Goal: Task Accomplishment & Management: Complete application form

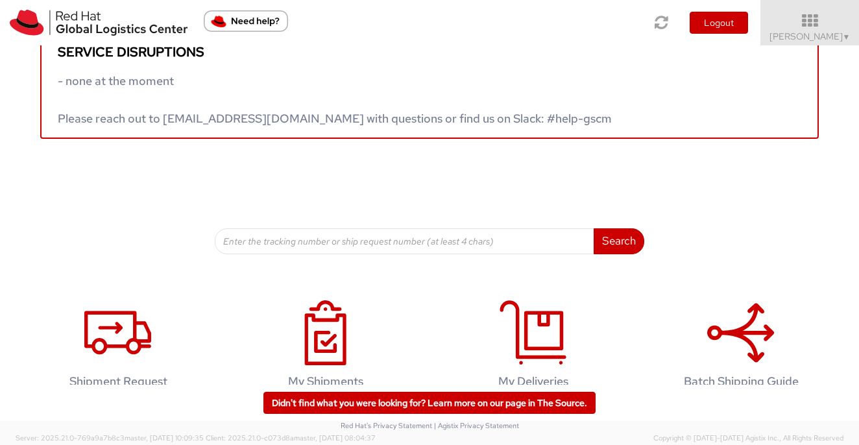
scroll to position [60, 0]
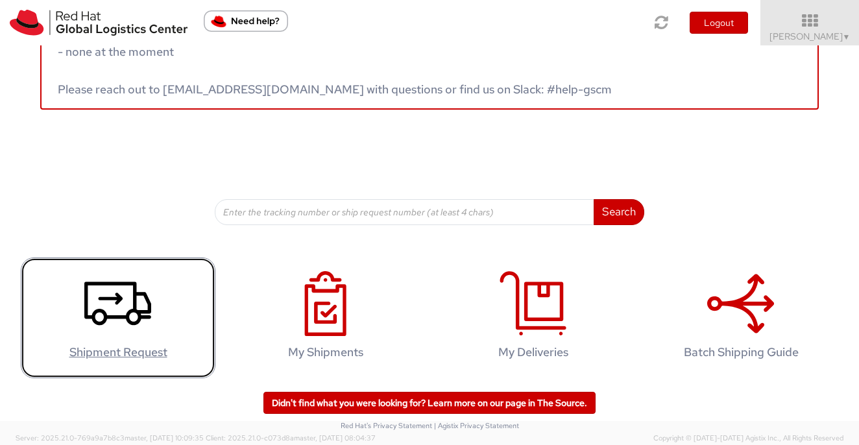
click at [116, 319] on icon at bounding box center [117, 303] width 67 height 65
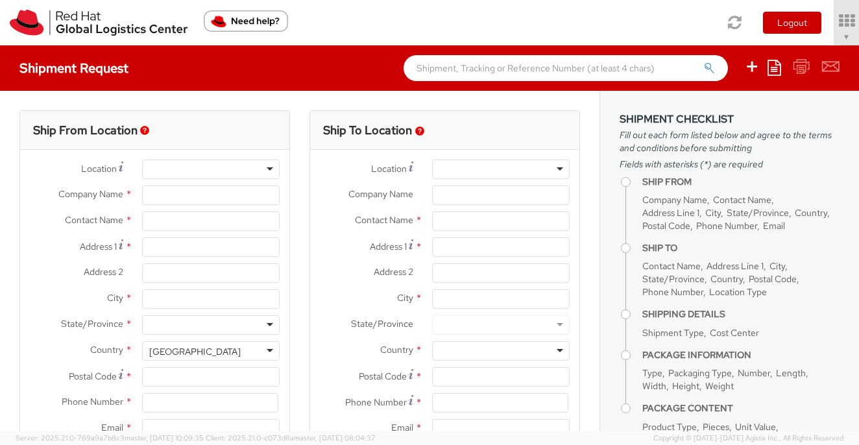
select select "570"
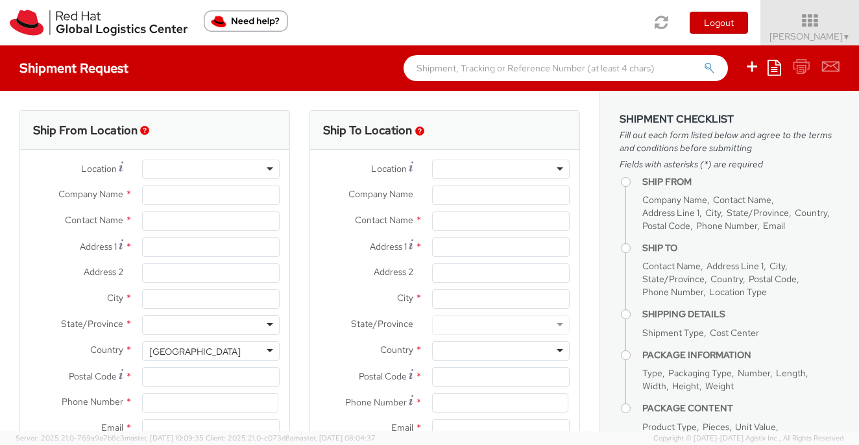
select select
type input "Red Hat Inc."
type input "Sarah Turner-Meade"
type input "300 A St."
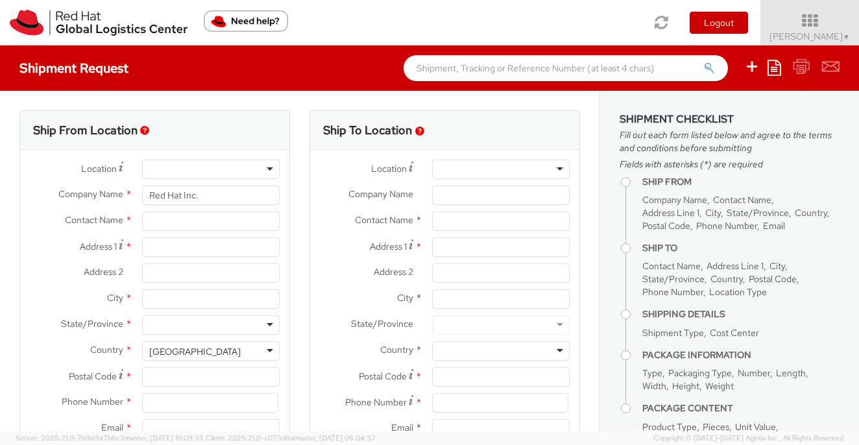
type input "4th Floor"
type input "BOSTON"
type input "02210"
type input "978-392-1000"
type input "smeade@redhat.com"
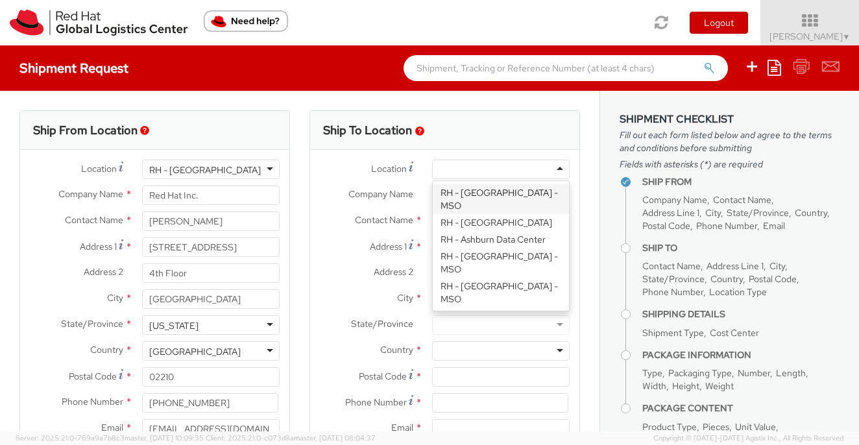
click at [464, 170] on div at bounding box center [501, 169] width 138 height 19
click at [460, 170] on div at bounding box center [501, 169] width 138 height 19
click at [418, 184] on div "Location * RH - Amsterdam - MSO RH - Amsterdam Data Center RH - Ashburn Data Ce…" at bounding box center [444, 173] width 269 height 26
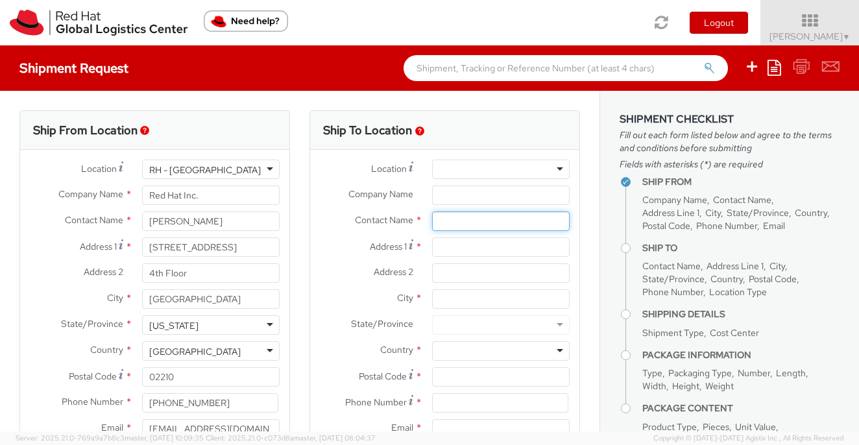
click at [448, 215] on input "text" at bounding box center [501, 221] width 138 height 19
paste input "Valerie Hill 103 Brushy Brook Ofallon Mo 63366"
drag, startPoint x: 563, startPoint y: 222, endPoint x: 482, endPoint y: 219, distance: 80.5
click at [482, 219] on input "Valerie Hill 103 Brushy Brook Ofallon Mo 63366" at bounding box center [501, 221] width 138 height 19
type input "Valerie Hill"
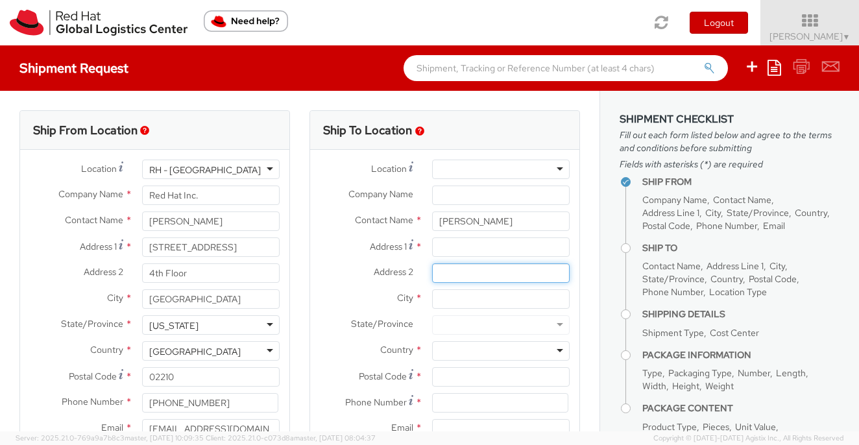
click at [460, 274] on input "Address 2 *" at bounding box center [501, 272] width 138 height 19
click at [456, 249] on input "Address 1 *" at bounding box center [501, 246] width 138 height 19
paste input "103 Brushy Brook Ofallon Mo 63366"
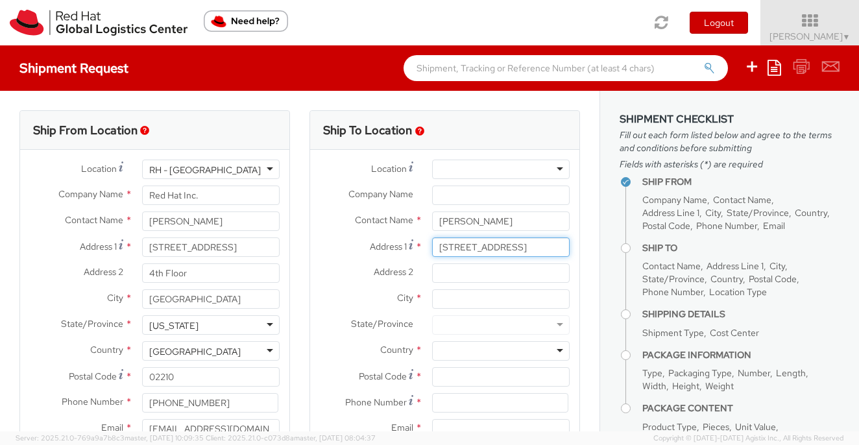
scroll to position [0, 25]
drag, startPoint x: 563, startPoint y: 247, endPoint x: 490, endPoint y: 249, distance: 73.4
click at [490, 249] on input "103 Brushy Brook Ofallon Mo 63366" at bounding box center [501, 246] width 138 height 19
type input "103 Brushy Brook"
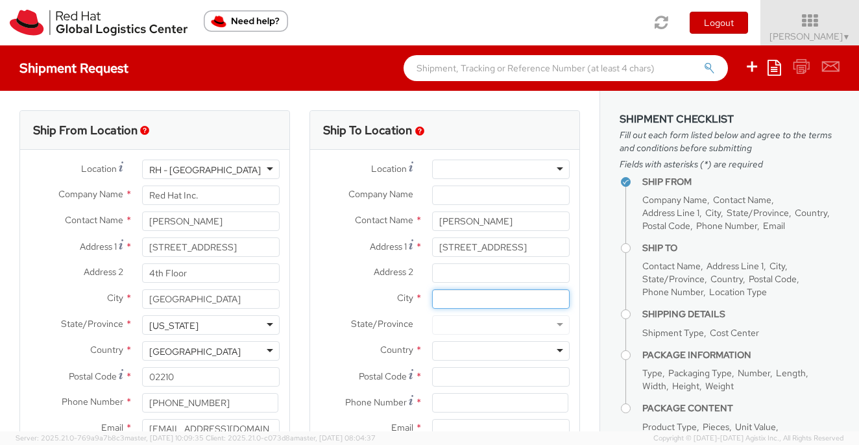
click at [445, 299] on input "City *" at bounding box center [501, 298] width 138 height 19
paste input "Ofallon Mo 63366"
drag, startPoint x: 529, startPoint y: 298, endPoint x: 469, endPoint y: 298, distance: 60.3
click at [469, 298] on input "Ofallon Mo 63366" at bounding box center [501, 298] width 138 height 19
type input "Ofallon"
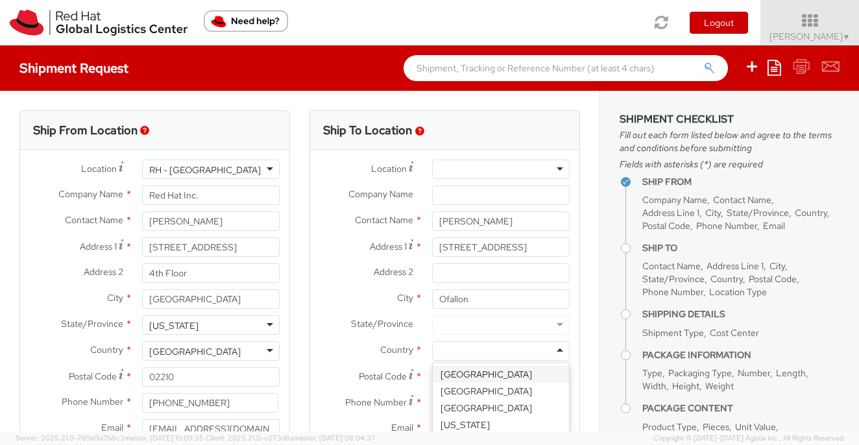
click at [464, 354] on div at bounding box center [501, 350] width 138 height 19
type input "united"
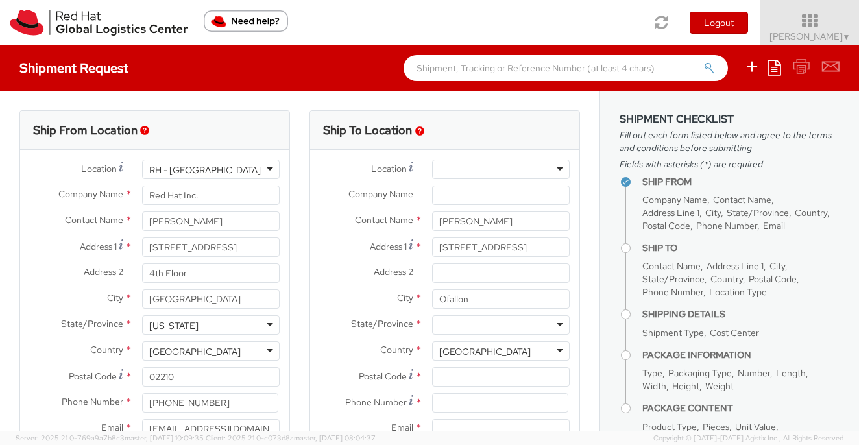
click at [466, 321] on div at bounding box center [501, 324] width 138 height 19
type input "mo"
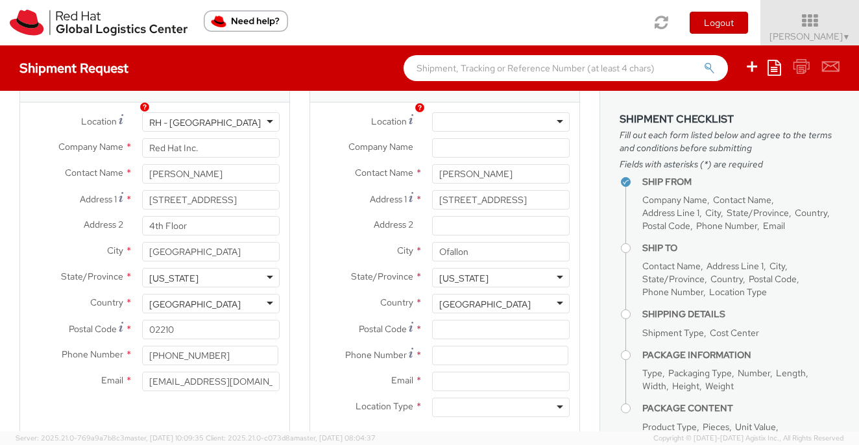
scroll to position [57, 0]
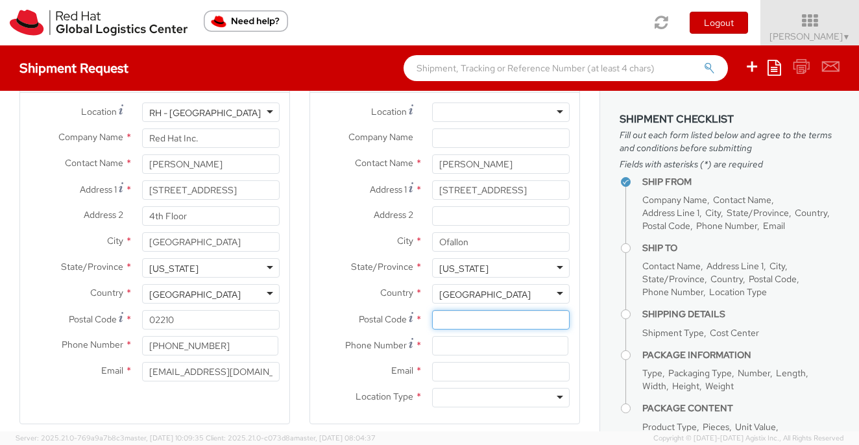
click at [447, 322] on input "Postal Code *" at bounding box center [501, 319] width 138 height 19
paste input "Mo 63366"
drag, startPoint x: 459, startPoint y: 320, endPoint x: 422, endPoint y: 320, distance: 36.3
click at [422, 320] on div "Mo 63366" at bounding box center [500, 319] width 157 height 19
type input "63366"
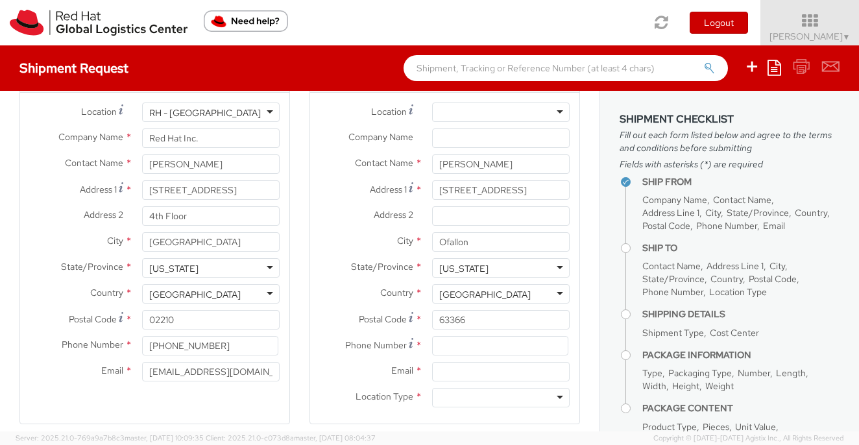
click at [491, 271] on div "Montana" at bounding box center [501, 267] width 138 height 19
drag, startPoint x: 487, startPoint y: 270, endPoint x: 441, endPoint y: 269, distance: 46.7
click at [441, 269] on div "Montana" at bounding box center [501, 267] width 138 height 19
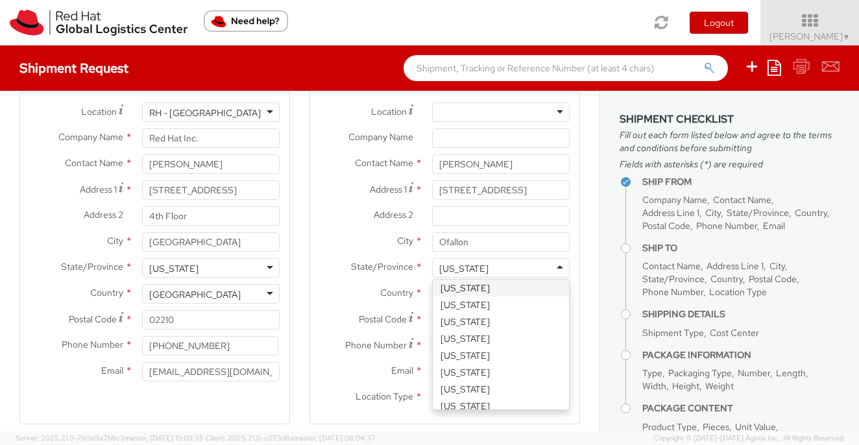
click at [489, 269] on input "select-one" at bounding box center [490, 268] width 3 height 13
type input "Mi"
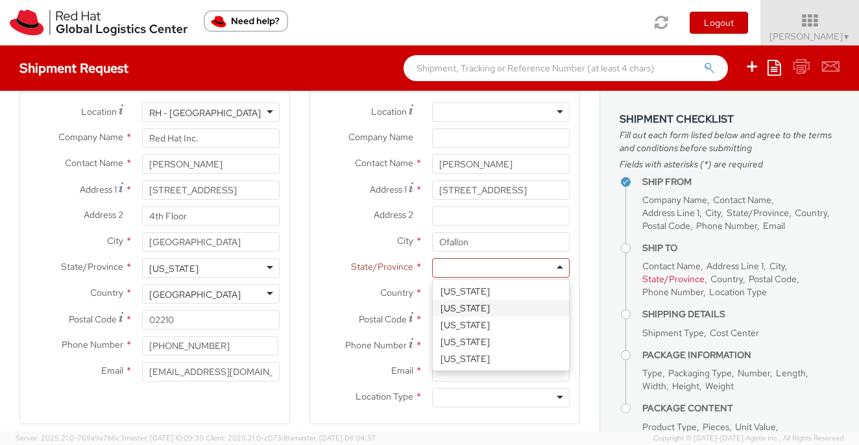
scroll to position [0, 0]
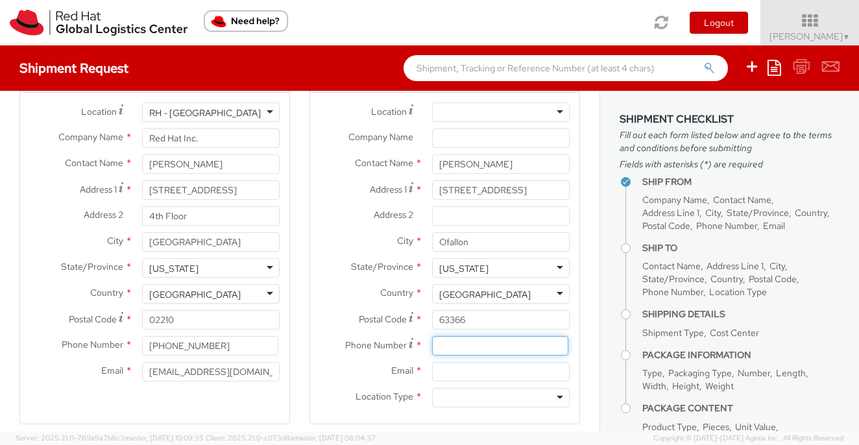
click at [459, 352] on input at bounding box center [500, 345] width 136 height 19
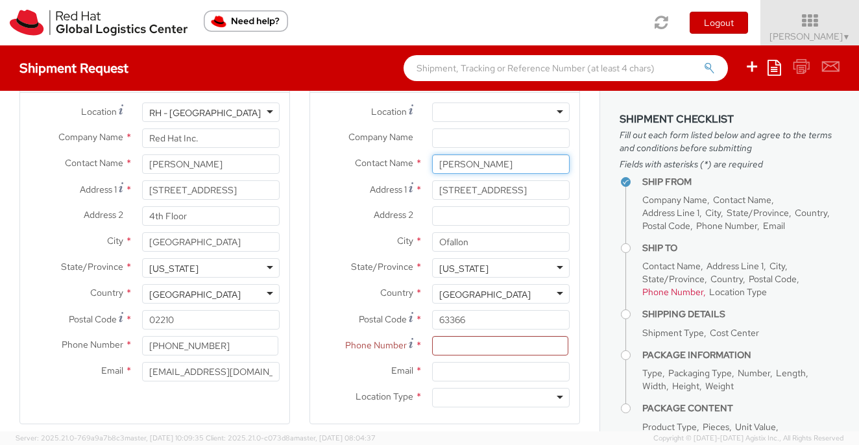
drag, startPoint x: 487, startPoint y: 164, endPoint x: 418, endPoint y: 164, distance: 69.4
click at [418, 164] on div "Contact Name * Valerie Hill Valerie Hill Red Hat - ( Valerie Hill )" at bounding box center [444, 163] width 269 height 19
click at [457, 350] on input at bounding box center [500, 345] width 136 height 19
paste input "314-952-2297"
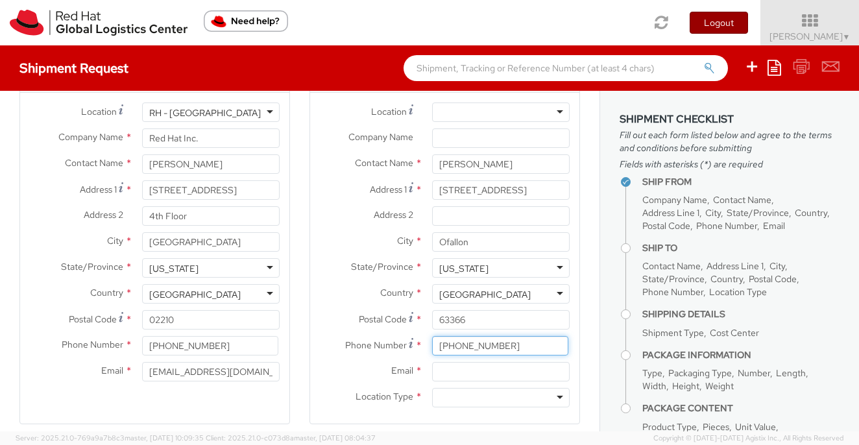
type input "314-952-2297"
click at [446, 370] on input "Email *" at bounding box center [501, 371] width 138 height 19
paste input "vhill@redhat.com"
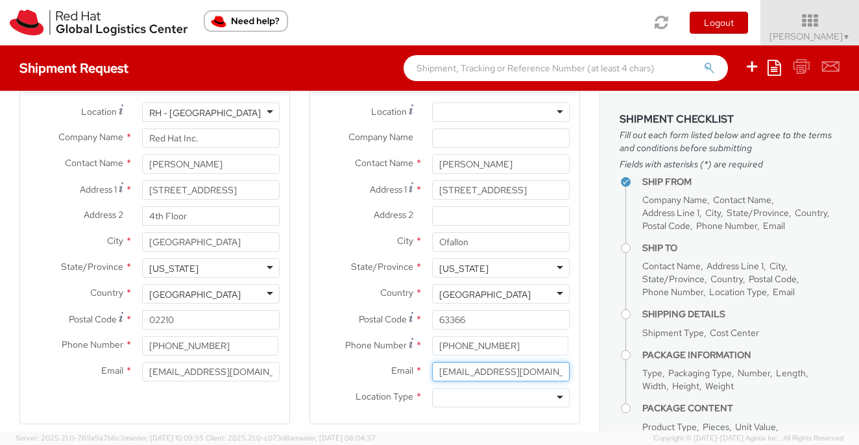
type input "vhill@redhat.com"
click at [456, 397] on div at bounding box center [501, 397] width 138 height 19
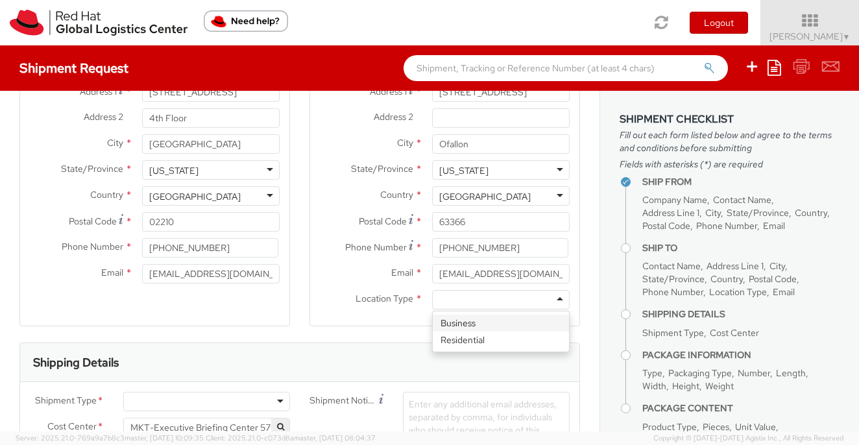
scroll to position [172, 0]
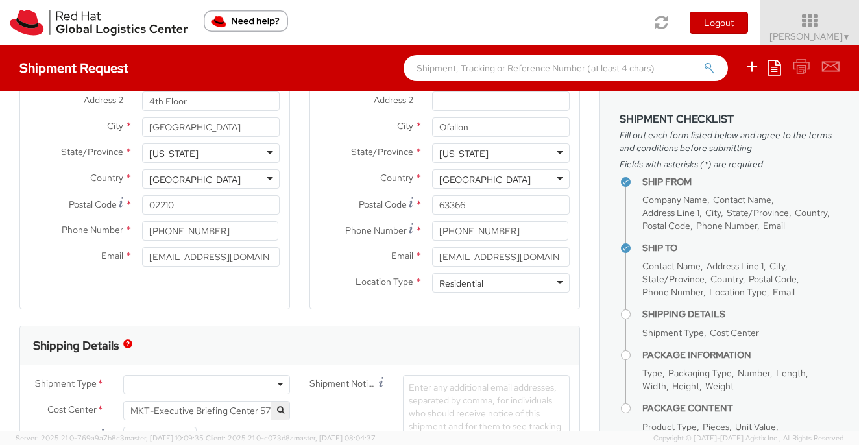
click at [394, 318] on div "Ship To Location Location * RH - Amsterdam - MSO RH - Amsterdam Data Center RH …" at bounding box center [445, 131] width 271 height 387
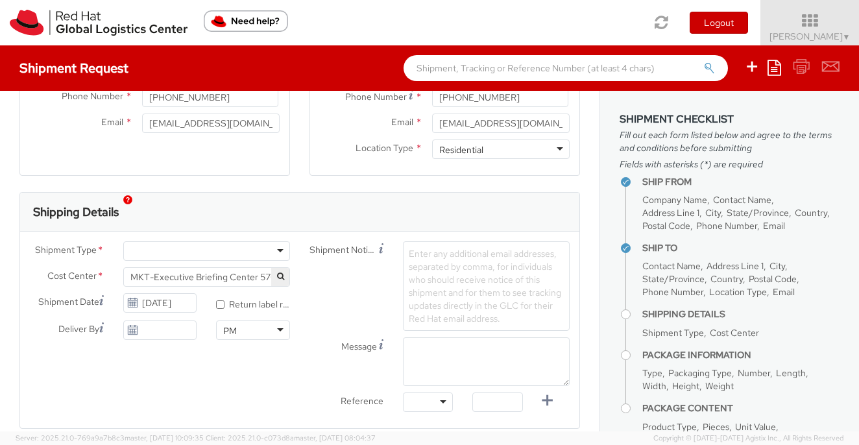
scroll to position [320, 0]
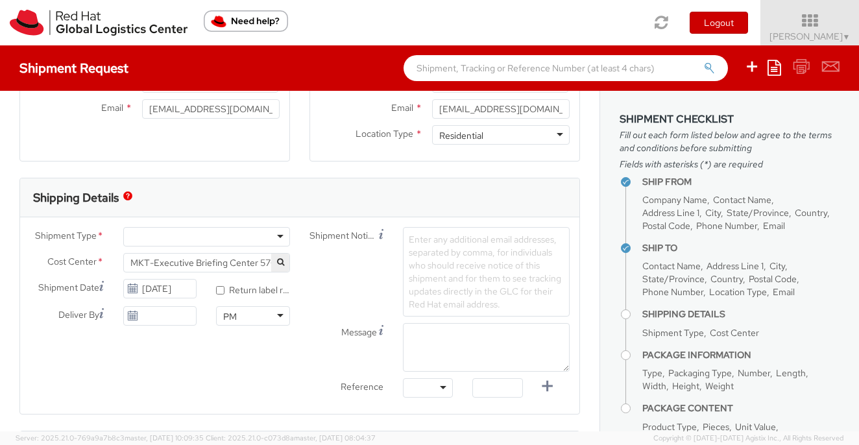
click at [160, 234] on div at bounding box center [206, 236] width 167 height 19
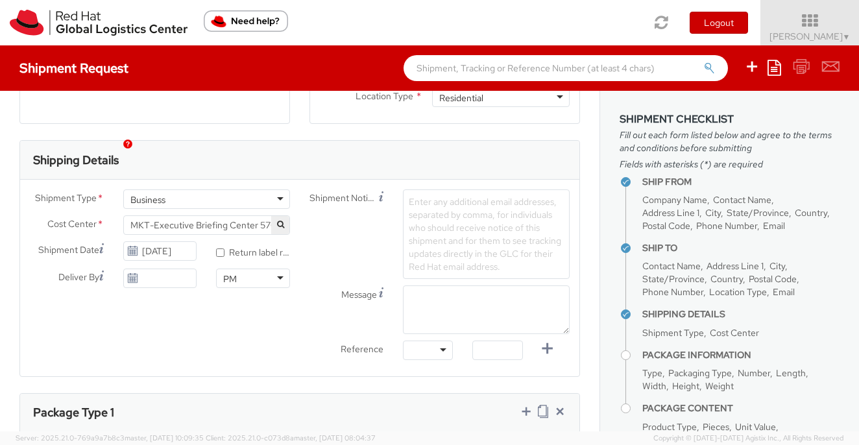
scroll to position [373, 0]
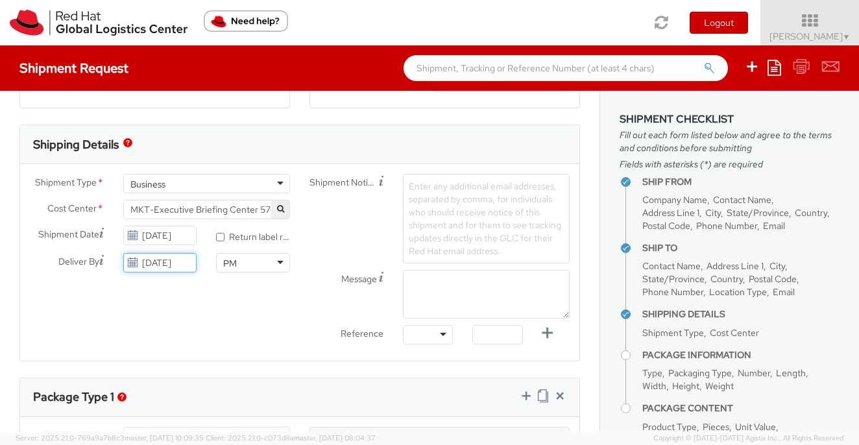
click at [165, 263] on input "10/14/2025" at bounding box center [160, 262] width 74 height 19
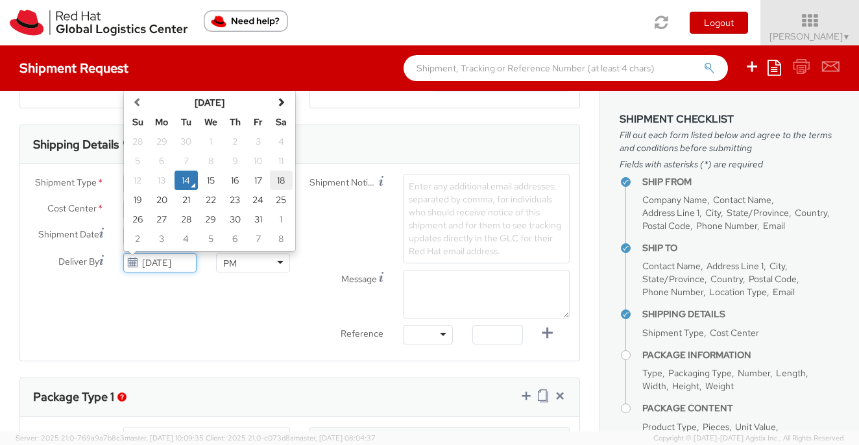
click at [285, 180] on td "18" at bounding box center [281, 180] width 23 height 19
type input "10/18/2025"
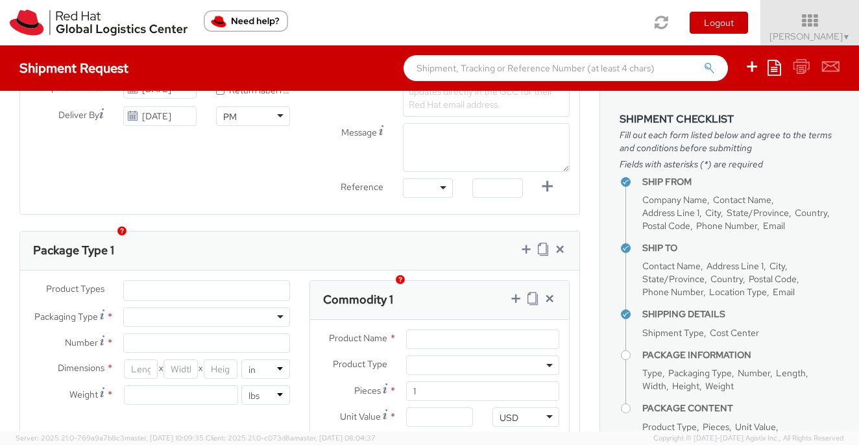
scroll to position [620, 0]
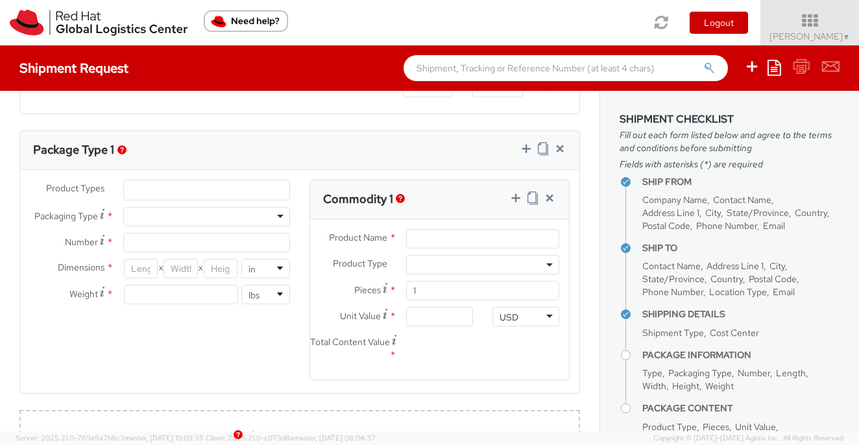
click at [149, 189] on ul at bounding box center [206, 189] width 165 height 19
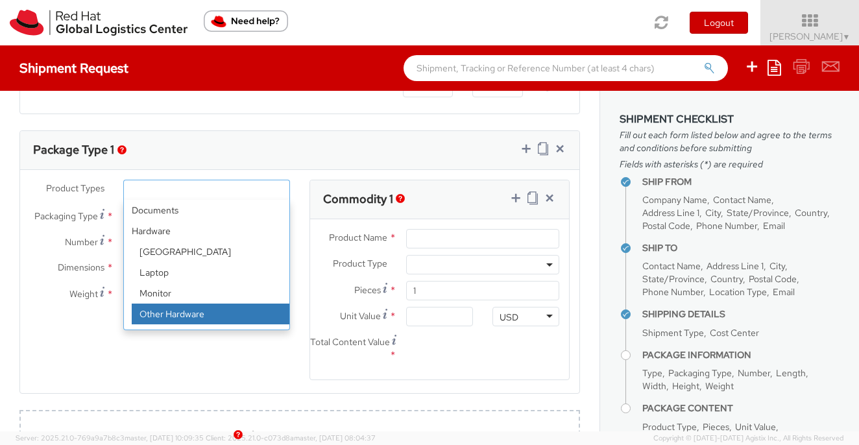
scroll to position [57, 0]
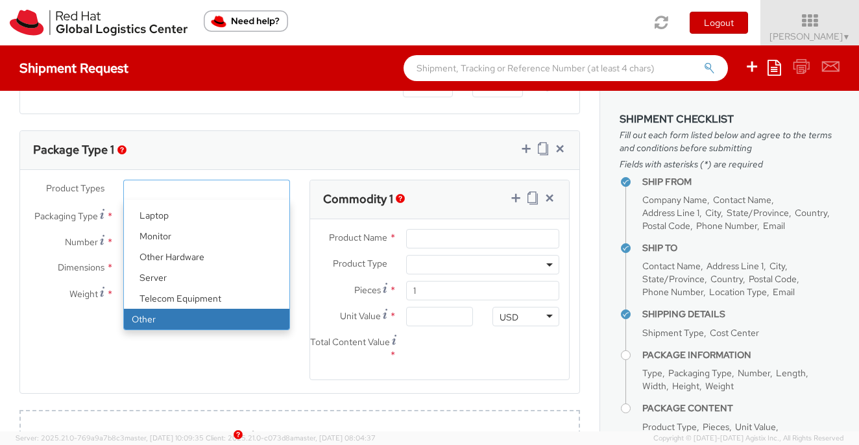
select select "OTHER"
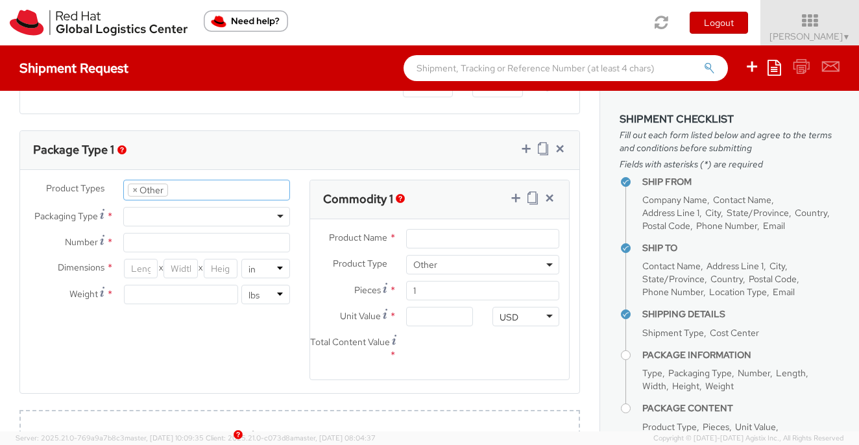
click at [143, 215] on div at bounding box center [206, 216] width 167 height 19
click at [152, 245] on input "Number *" at bounding box center [206, 242] width 167 height 19
type input "1"
click at [438, 241] on input "Product Name *" at bounding box center [482, 238] width 153 height 19
type input "Notebooks"
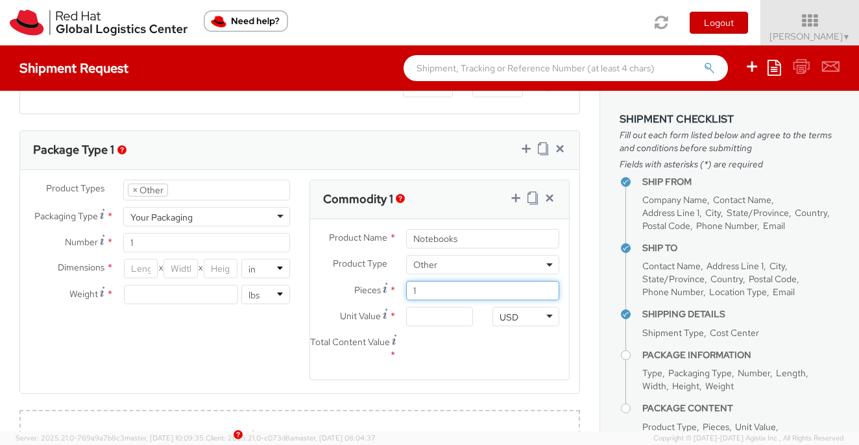
click at [432, 291] on input "1" at bounding box center [482, 290] width 153 height 19
type input "0.00"
type input "50"
click at [417, 317] on input "0.00" at bounding box center [439, 316] width 67 height 19
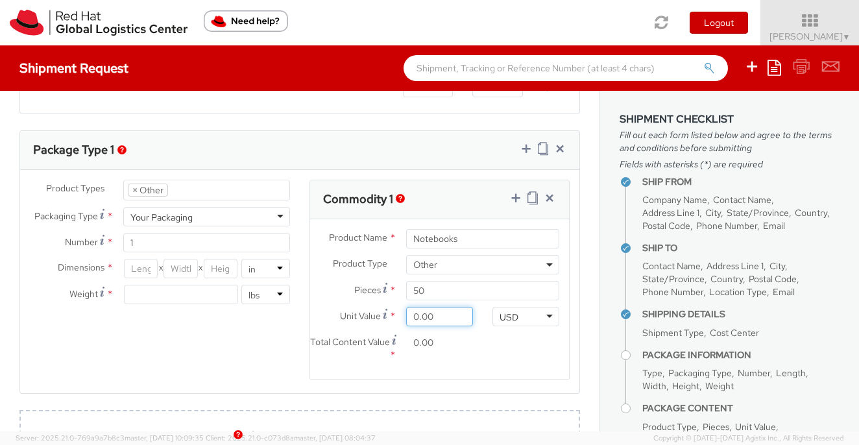
type input "1.00"
type input "50.00"
type input "10.00"
type input "500.00"
click at [487, 339] on div "Total Content Value * 500.00" at bounding box center [439, 351] width 259 height 37
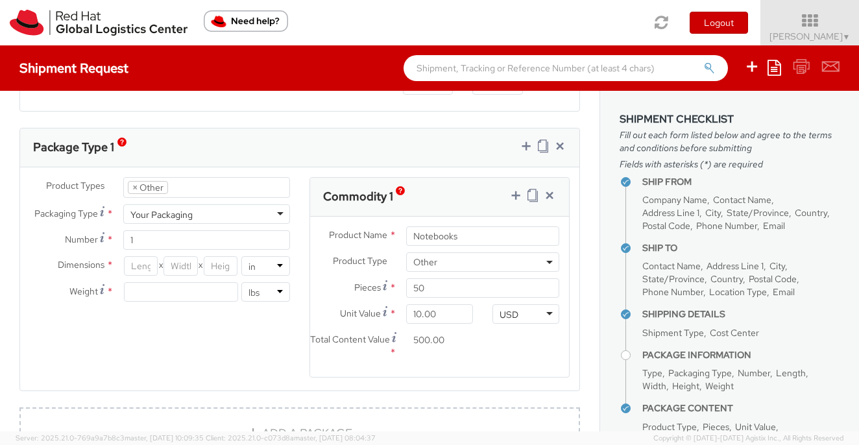
scroll to position [628, 0]
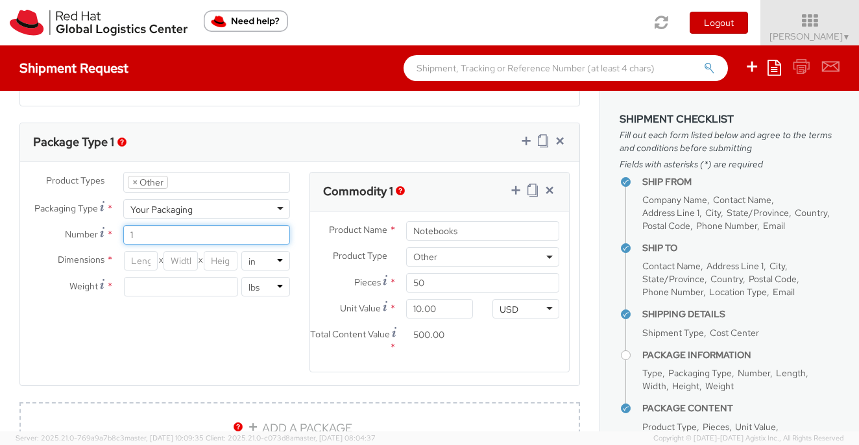
click at [159, 238] on input "1" at bounding box center [206, 234] width 167 height 19
click at [141, 259] on input "number" at bounding box center [141, 260] width 34 height 19
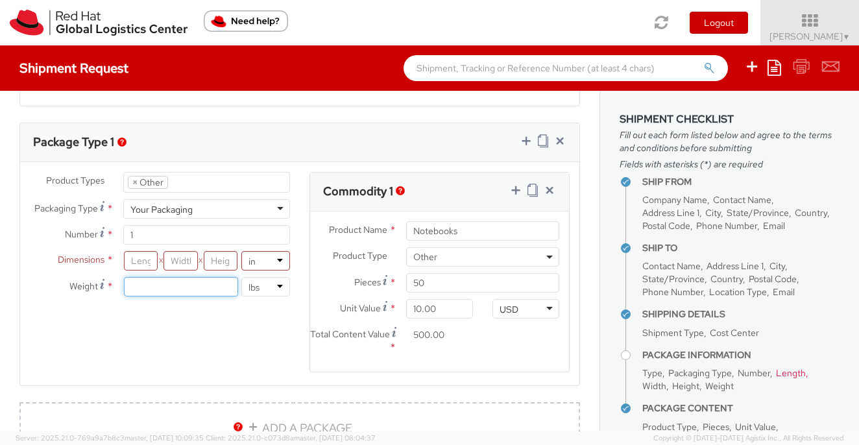
click at [149, 291] on input "number" at bounding box center [181, 286] width 114 height 19
click at [184, 263] on input "number" at bounding box center [181, 260] width 34 height 19
click at [218, 264] on input "number" at bounding box center [221, 260] width 34 height 19
type input "4.5"
click at [188, 260] on input "number" at bounding box center [181, 260] width 34 height 19
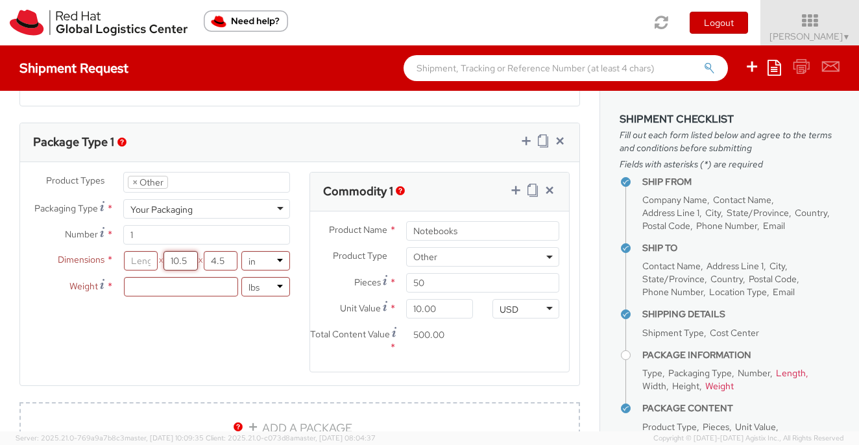
type input "10.5"
click at [143, 261] on input "number" at bounding box center [141, 260] width 34 height 19
type input "13"
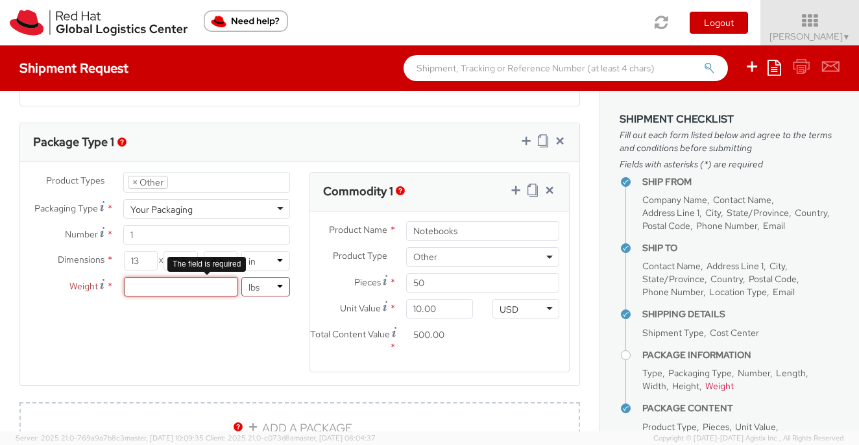
click at [146, 293] on input "number" at bounding box center [181, 286] width 114 height 19
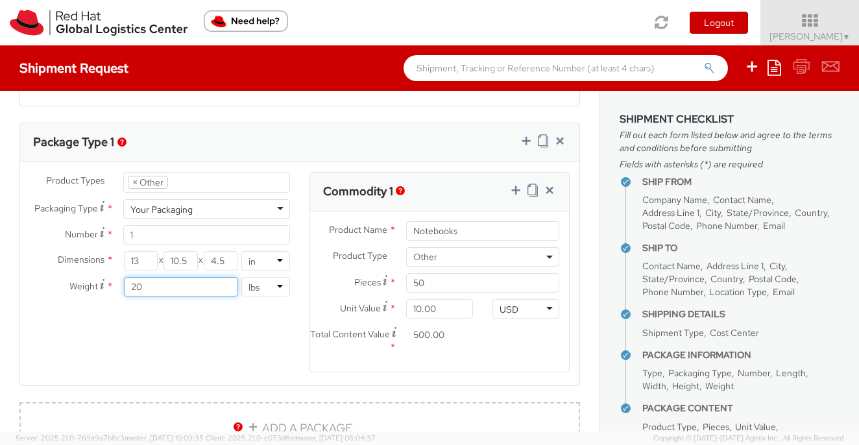
type input "2"
type input "15"
click at [215, 363] on div "Product Types * Documents Docking Station Laptop Monitor Other Hardware Server …" at bounding box center [299, 280] width 559 height 217
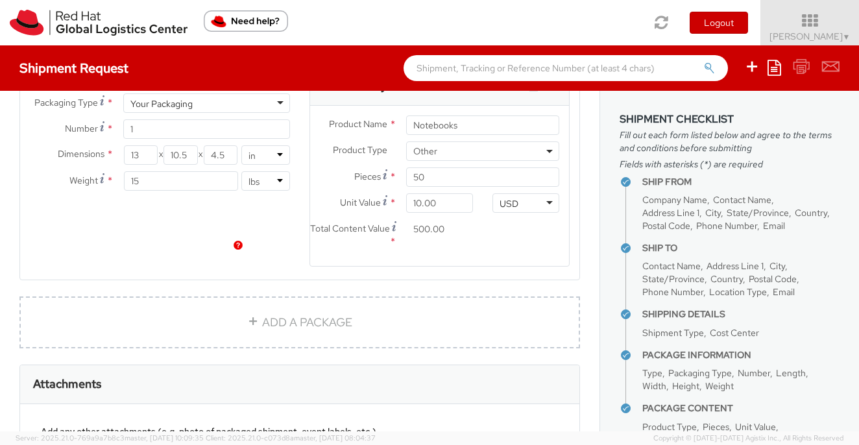
scroll to position [900, 0]
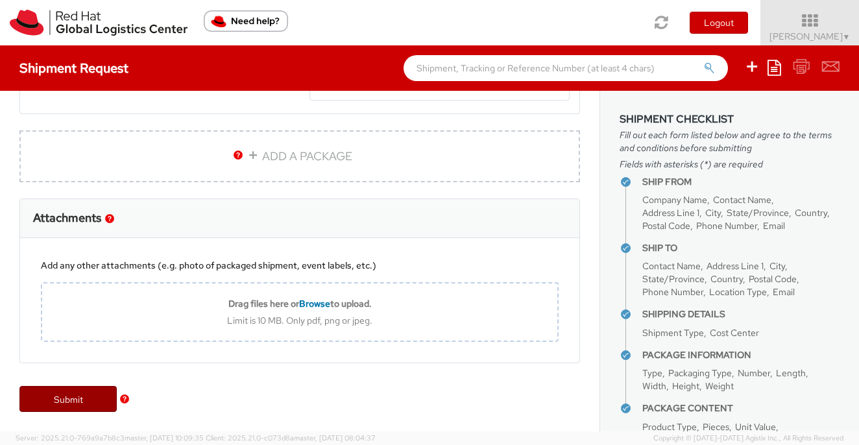
click at [70, 406] on link "Submit" at bounding box center [67, 399] width 97 height 26
type input "Valerie Hill"
